Goal: Transaction & Acquisition: Purchase product/service

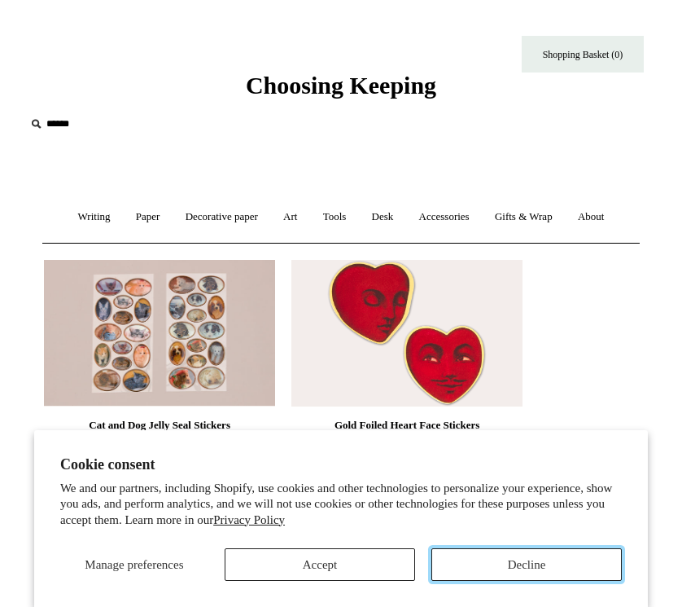
click at [530, 559] on button "Decline" at bounding box center [527, 564] width 191 height 33
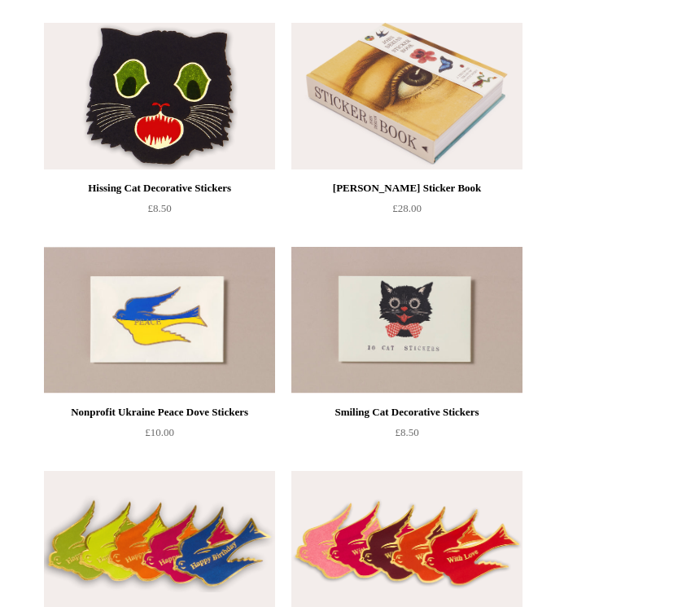
scroll to position [457, 0]
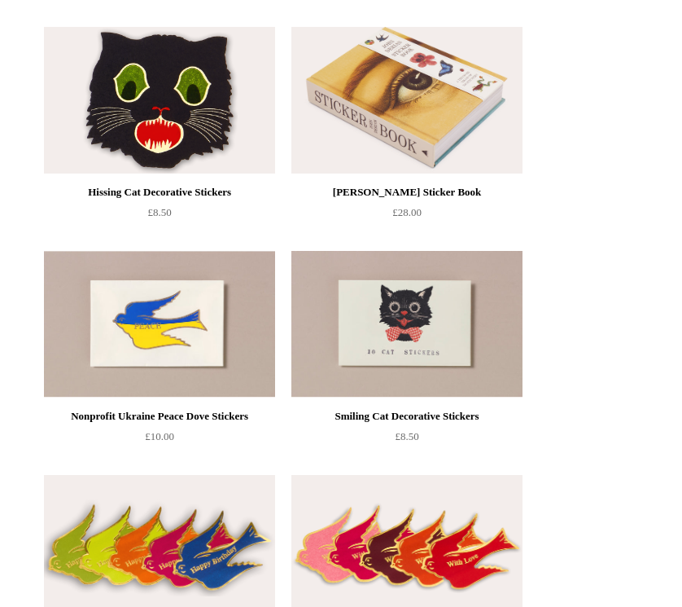
click at [378, 345] on img at bounding box center [406, 324] width 231 height 147
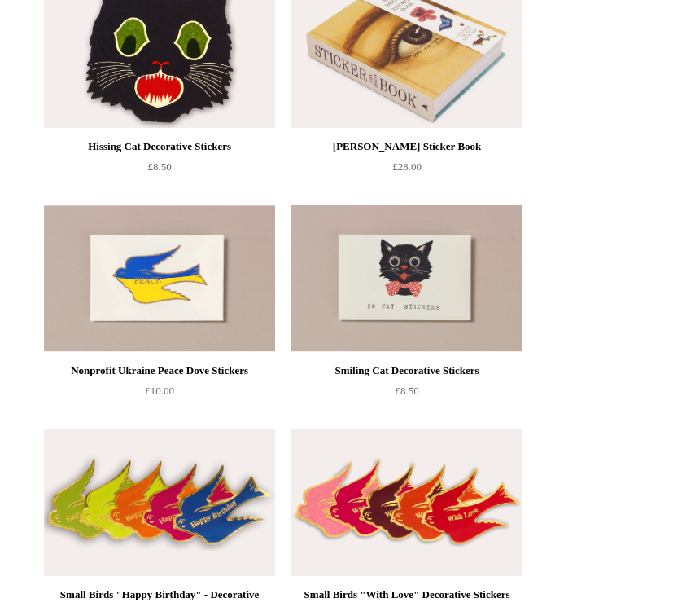
scroll to position [731, 0]
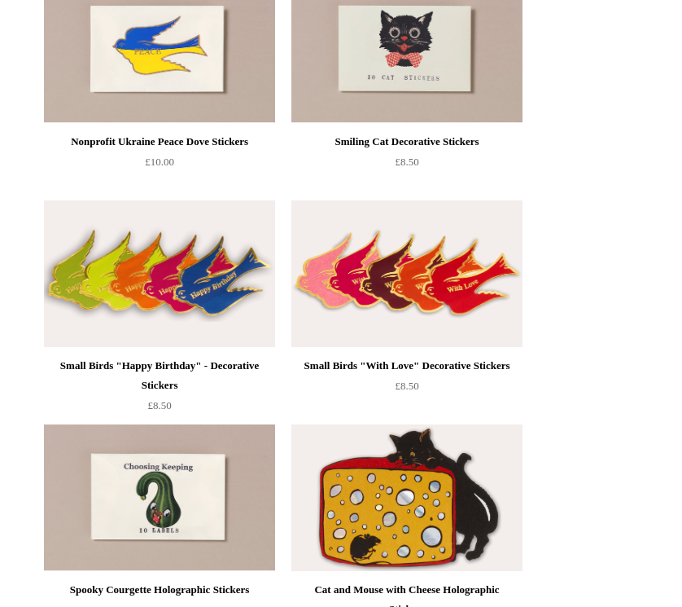
click at [414, 275] on img at bounding box center [406, 273] width 231 height 147
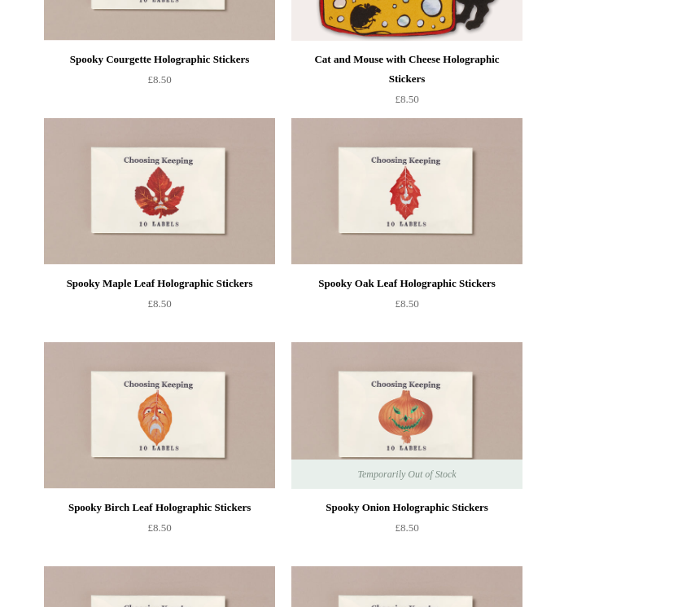
scroll to position [1432, 0]
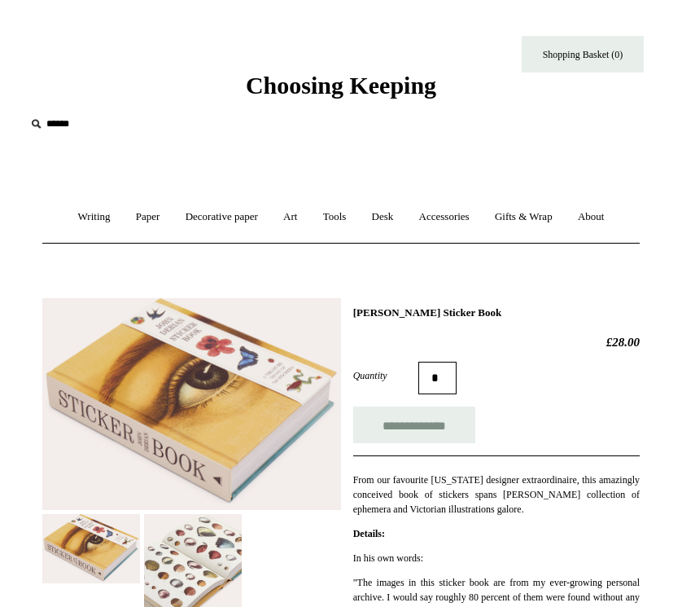
click at [201, 553] on img at bounding box center [193, 563] width 98 height 98
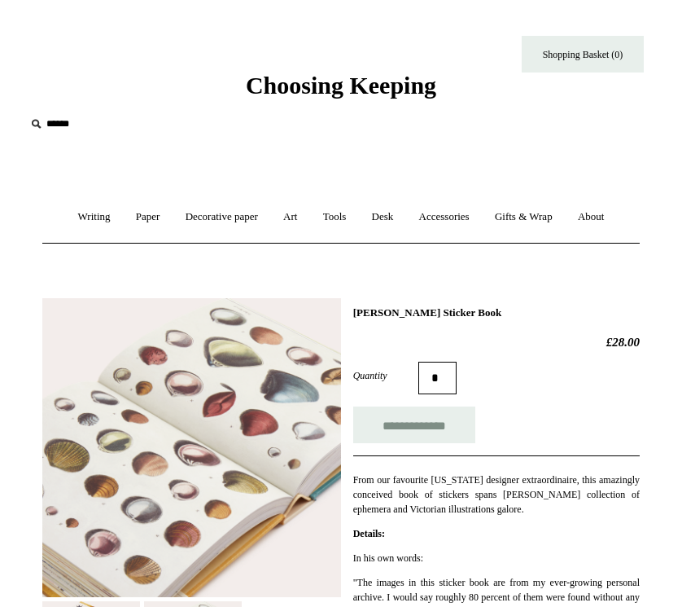
click at [585, 432] on div "**********" at bounding box center [496, 424] width 287 height 37
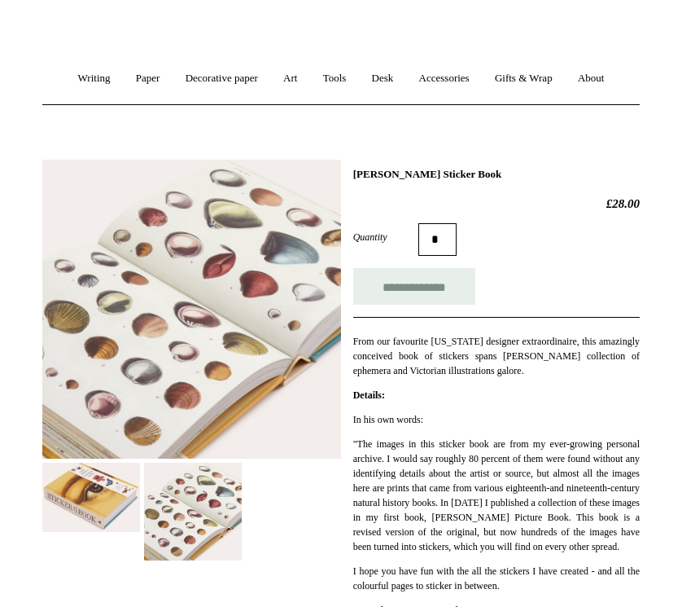
scroll to position [148, 0]
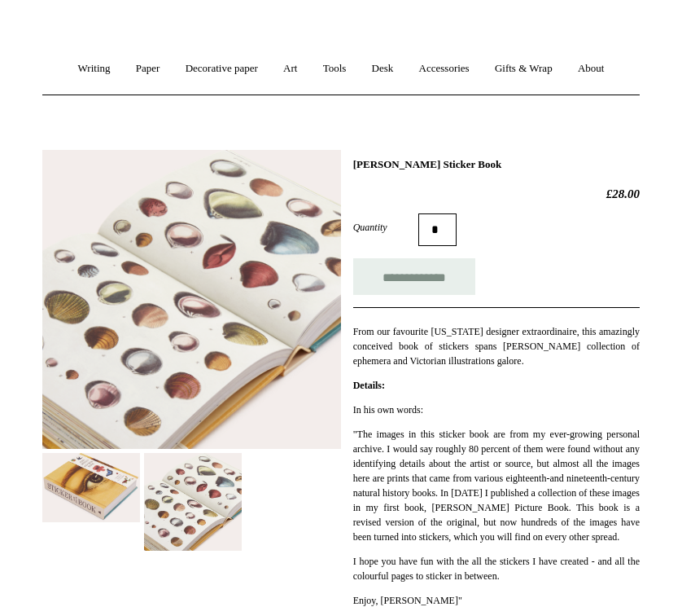
click at [442, 161] on h1 "[PERSON_NAME] Sticker Book" at bounding box center [496, 164] width 287 height 13
click at [442, 161] on h1 "John Derian Sticker Book" at bounding box center [496, 164] width 287 height 13
click at [490, 358] on span "From our favourite New York designer extraordinaire, this amazingly conceived b…" at bounding box center [496, 346] width 287 height 41
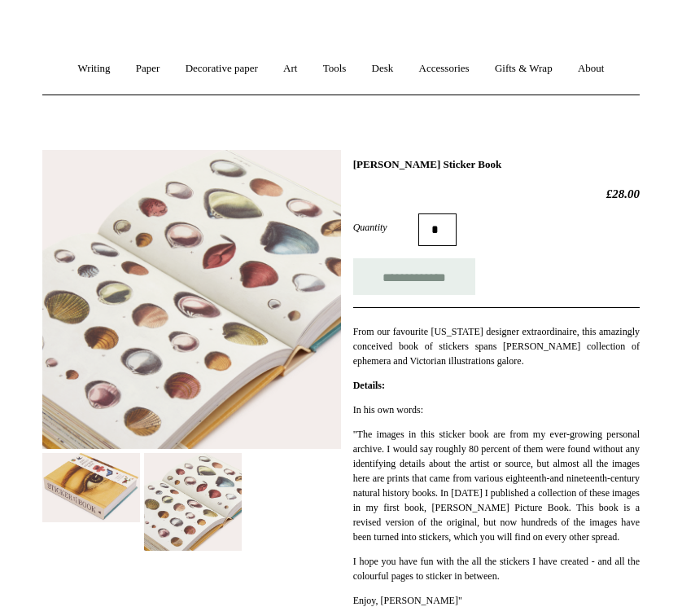
click at [490, 358] on span "From our favourite New York designer extraordinaire, this amazingly conceived b…" at bounding box center [496, 346] width 287 height 41
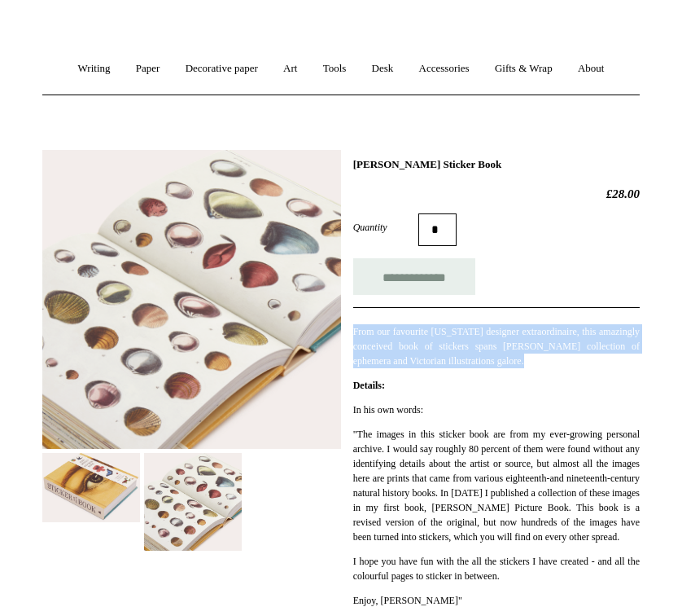
click at [490, 358] on span "From our favourite New York designer extraordinaire, this amazingly conceived b…" at bounding box center [496, 346] width 287 height 41
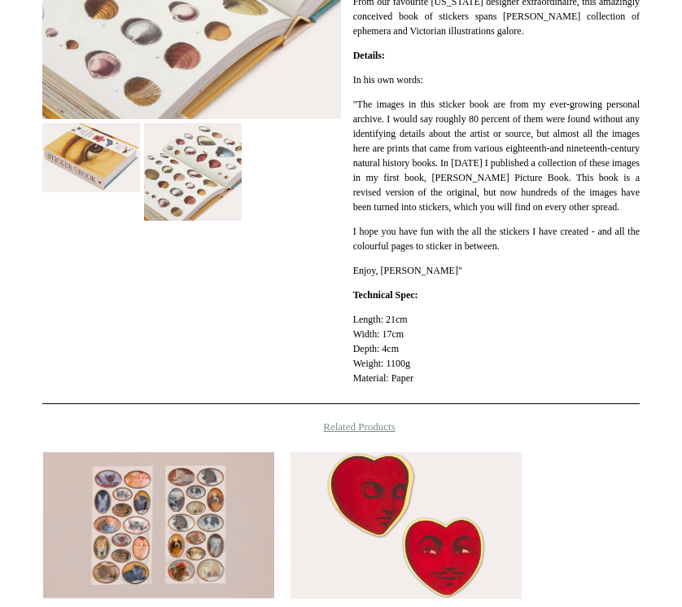
scroll to position [763, 0]
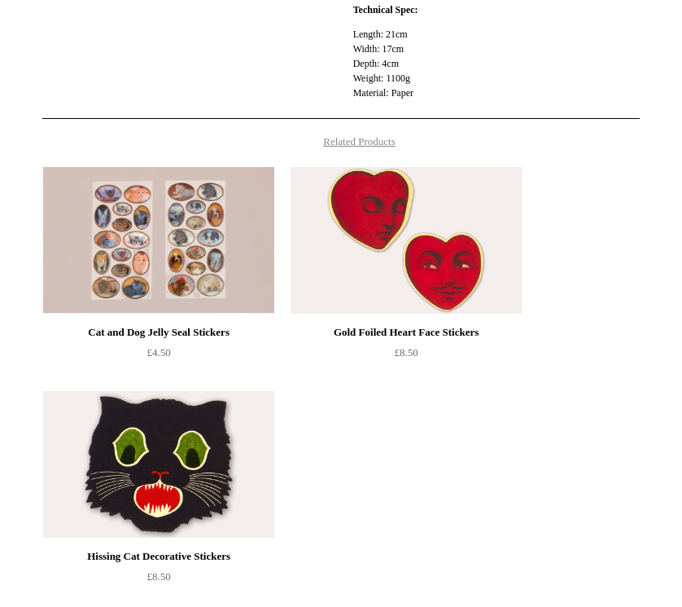
click at [416, 241] on img at bounding box center [406, 240] width 231 height 147
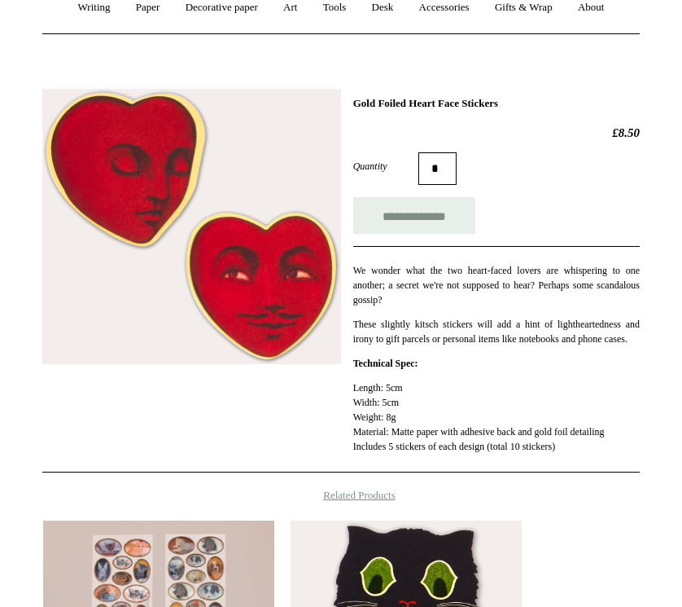
scroll to position [323, 0]
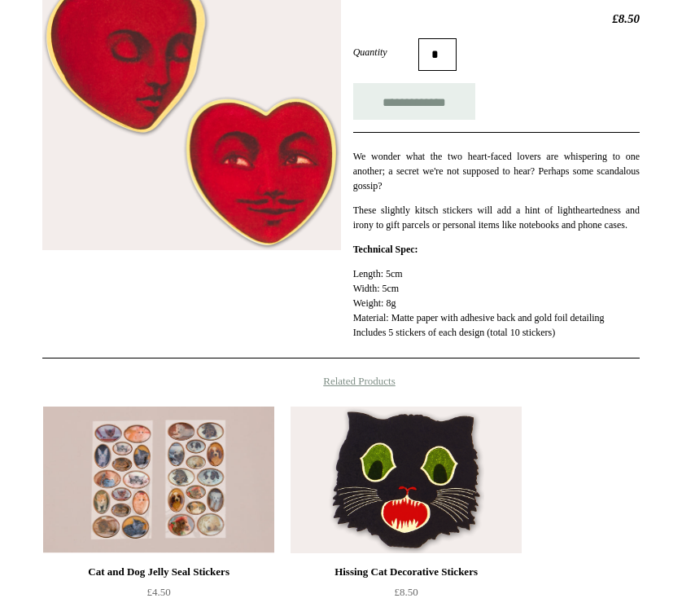
click at [438, 455] on img at bounding box center [406, 479] width 231 height 147
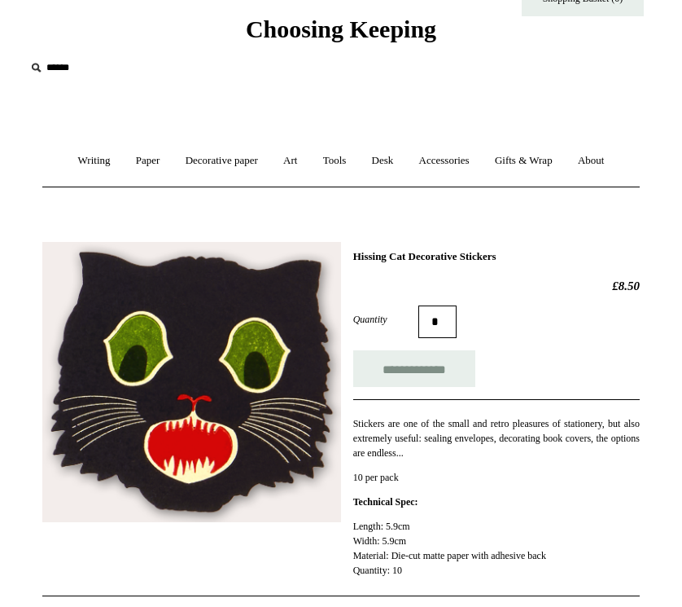
scroll to position [59, 0]
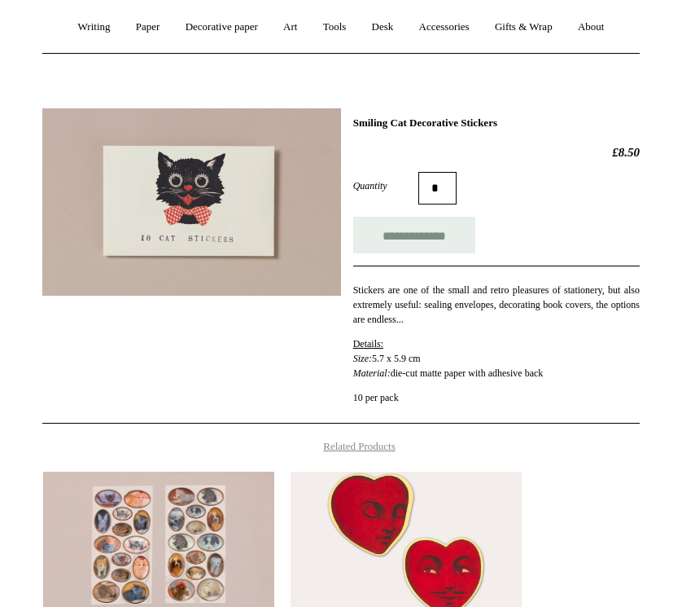
scroll to position [200, 0]
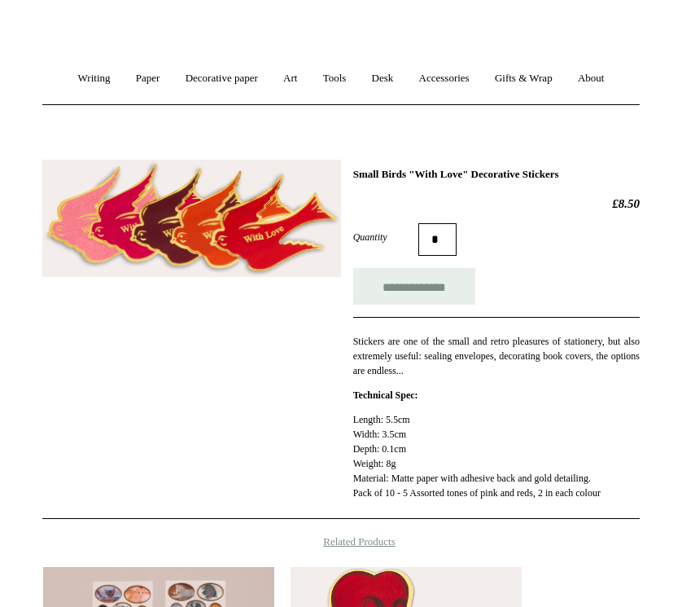
scroll to position [142, 0]
